Goal: Transaction & Acquisition: Subscribe to service/newsletter

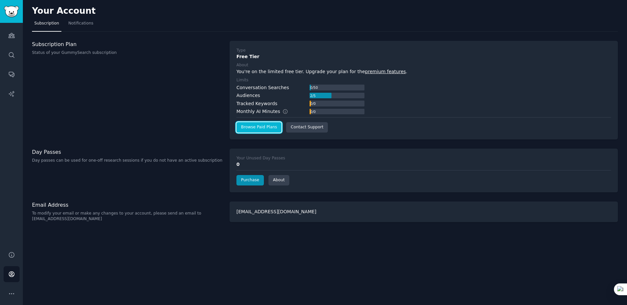
click at [267, 127] on link "Browse Paid Plans" at bounding box center [258, 127] width 45 height 10
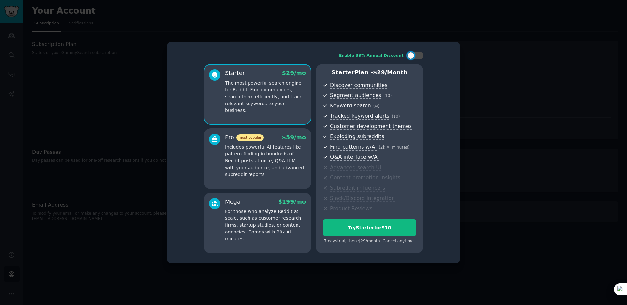
click at [256, 155] on p "Includes powerful AI features like pattern-finding in hundreds of Reddit posts …" at bounding box center [265, 161] width 81 height 34
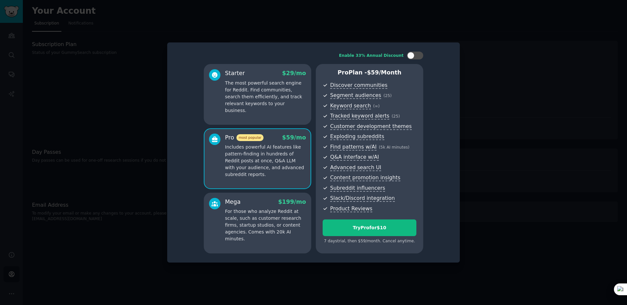
click at [469, 231] on div at bounding box center [313, 152] width 627 height 305
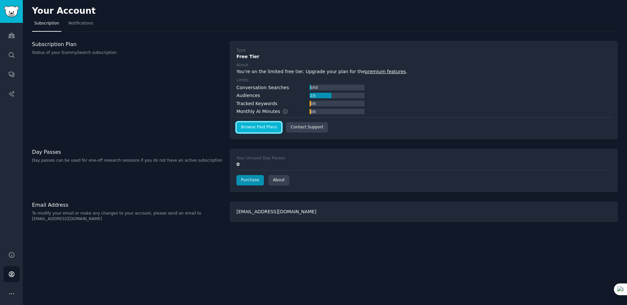
click at [259, 129] on link "Browse Paid Plans" at bounding box center [258, 127] width 45 height 10
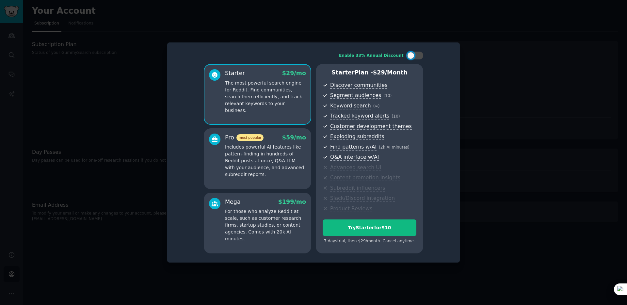
click at [288, 52] on div "Enable 33% Annual Discount" at bounding box center [313, 56] width 219 height 8
click at [279, 160] on p "Includes powerful AI features like pattern-finding in hundreds of Reddit posts …" at bounding box center [265, 161] width 81 height 34
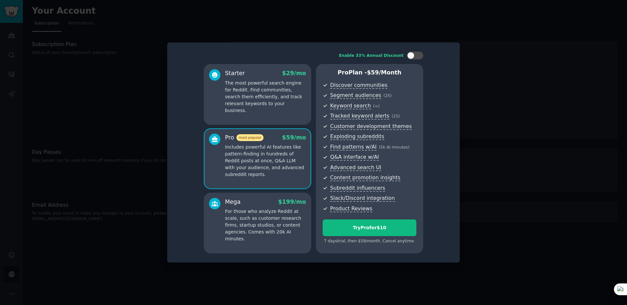
click at [502, 108] on div at bounding box center [313, 152] width 627 height 305
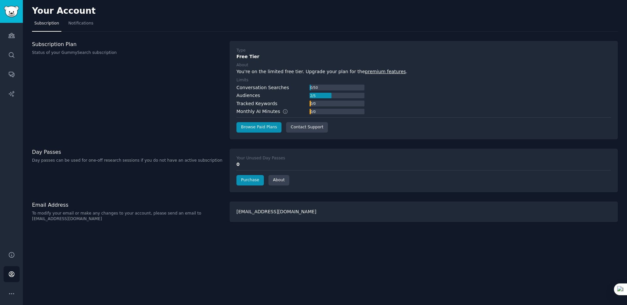
click at [237, 24] on nav "Subscription Notifications" at bounding box center [325, 24] width 586 height 13
click at [134, 97] on div "Subscription Plan Status of your GummySearch subscription" at bounding box center [127, 90] width 191 height 99
